Goal: Task Accomplishment & Management: Manage account settings

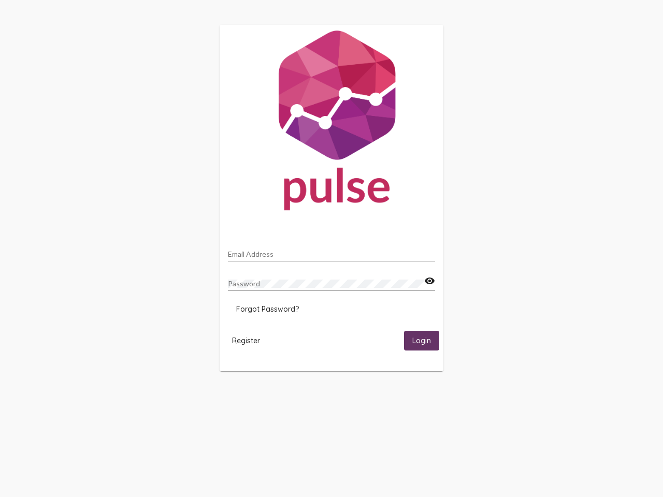
click at [332, 251] on input "Email Address" at bounding box center [331, 254] width 207 height 8
click at [429, 281] on mat-icon "visibility" at bounding box center [429, 281] width 11 height 12
click at [267, 309] on span "Forgot Password?" at bounding box center [267, 309] width 63 height 9
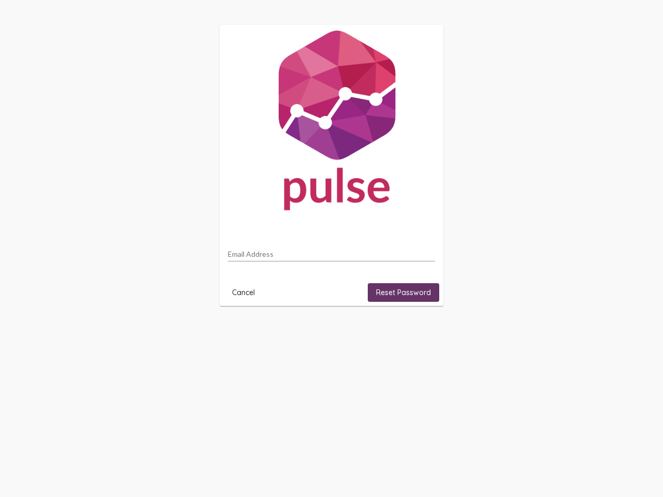
click at [246, 331] on html "Email Address Cancel Reset Password" at bounding box center [331, 165] width 663 height 331
click at [422, 331] on html "Email Address Cancel Reset Password" at bounding box center [331, 165] width 663 height 331
